Goal: Information Seeking & Learning: Learn about a topic

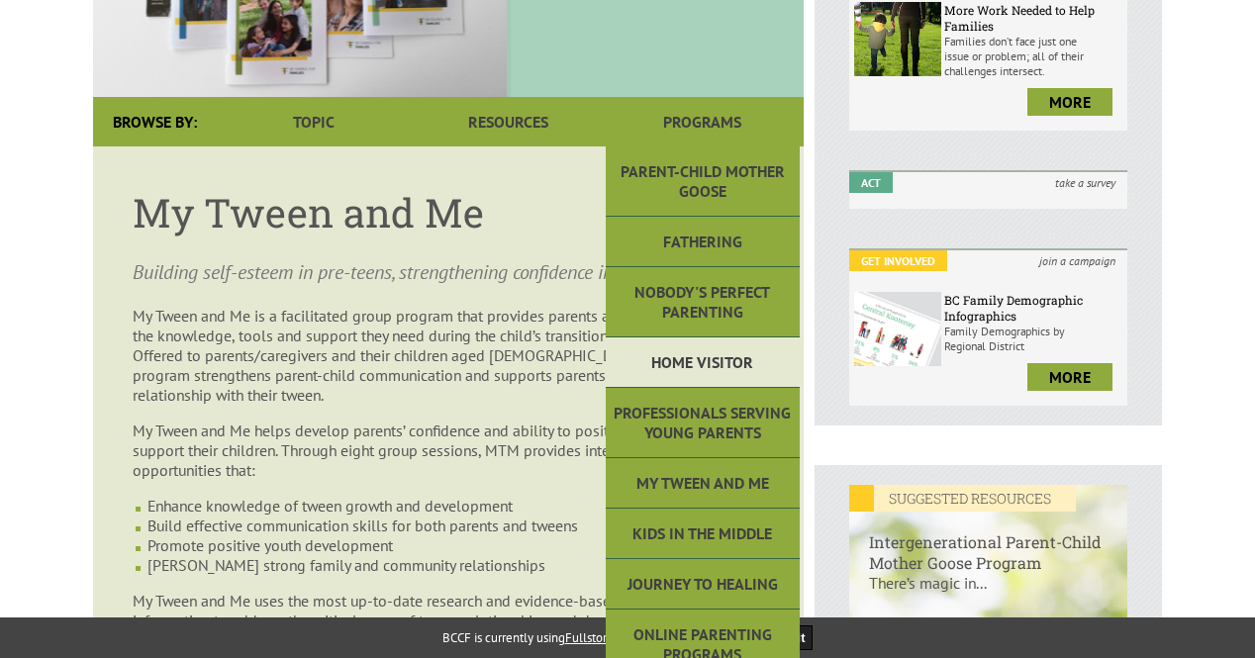
scroll to position [396, 0]
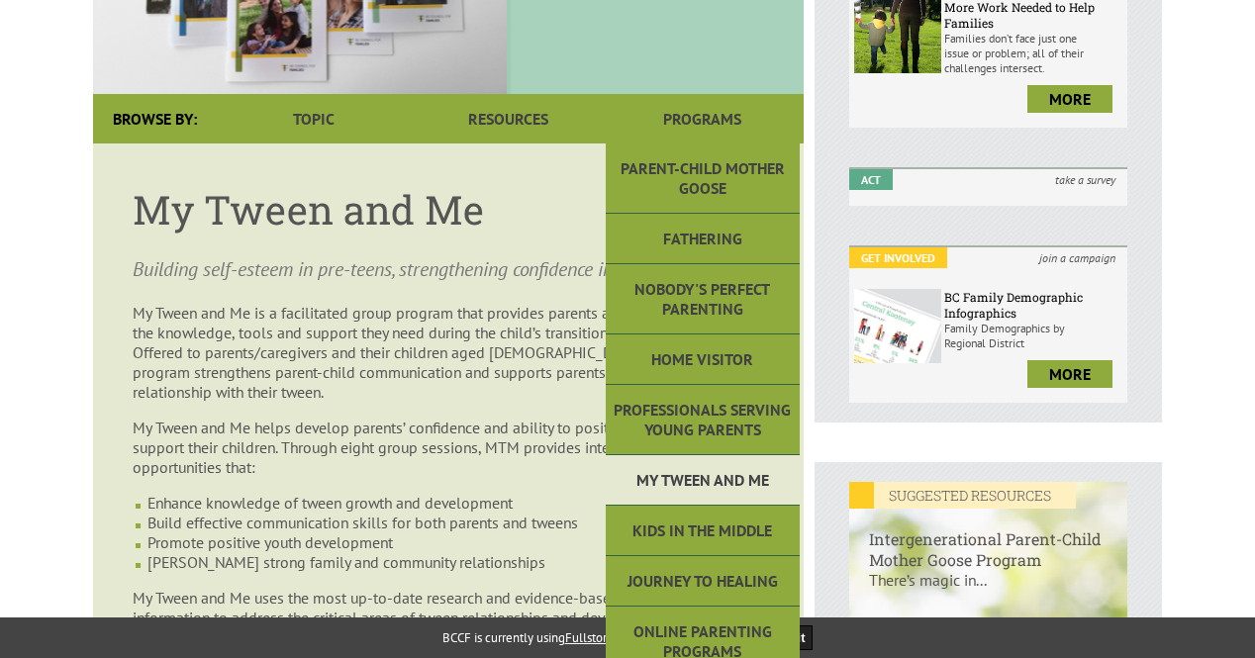
click at [677, 478] on link "My Tween and Me" at bounding box center [703, 480] width 194 height 50
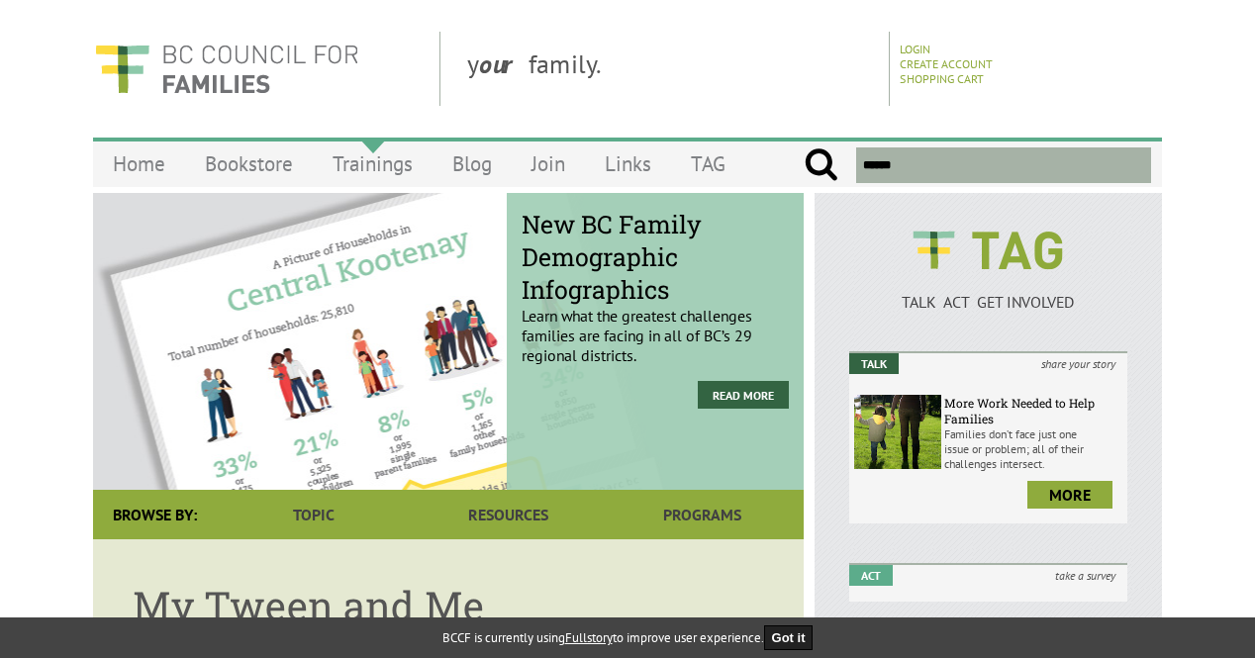
click at [369, 160] on link "Trainings" at bounding box center [373, 164] width 120 height 47
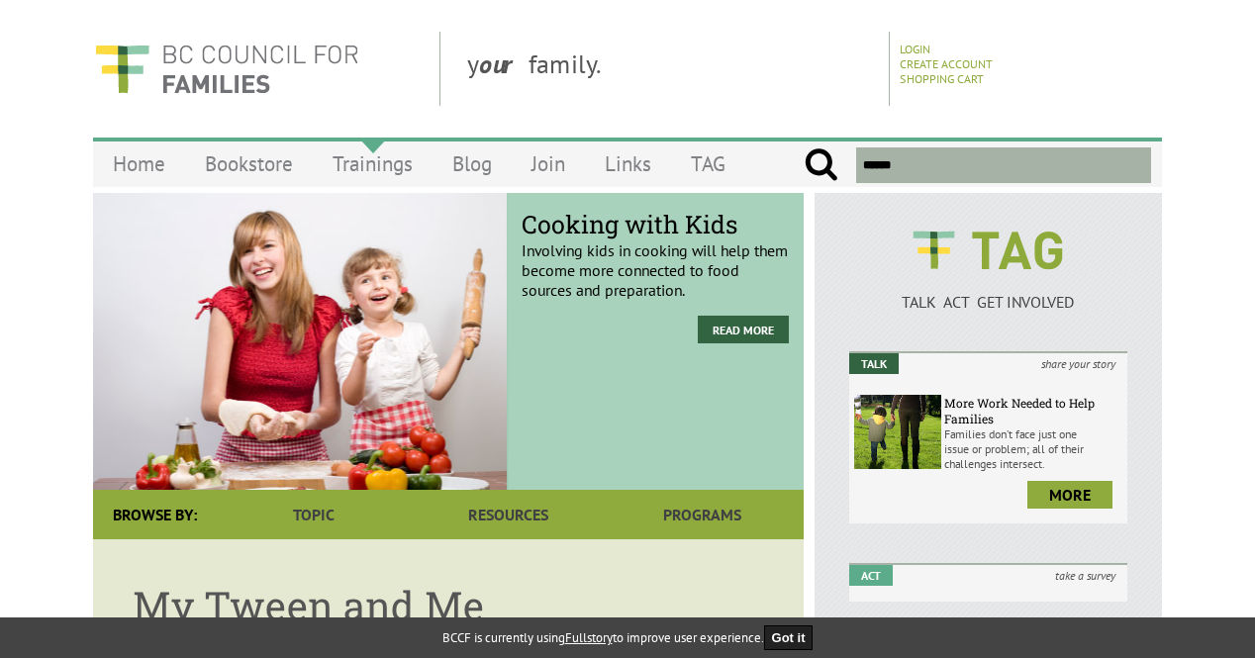
click at [366, 161] on link "Trainings" at bounding box center [373, 164] width 120 height 47
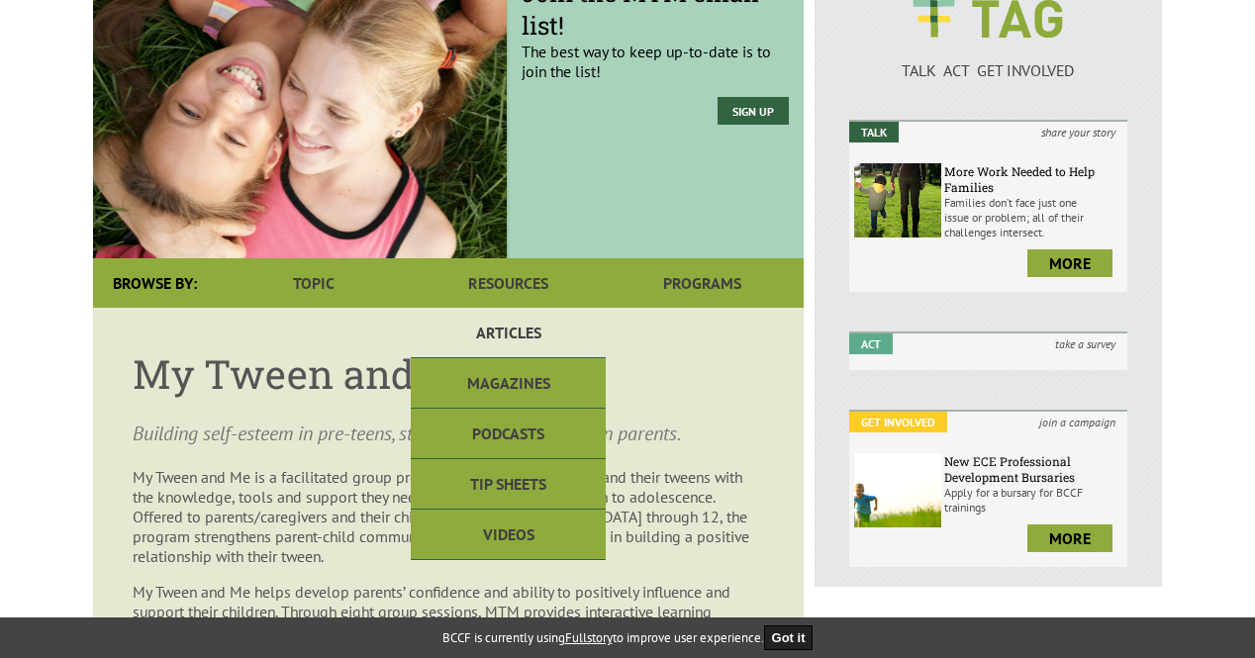
scroll to position [297, 0]
